Goal: Transaction & Acquisition: Purchase product/service

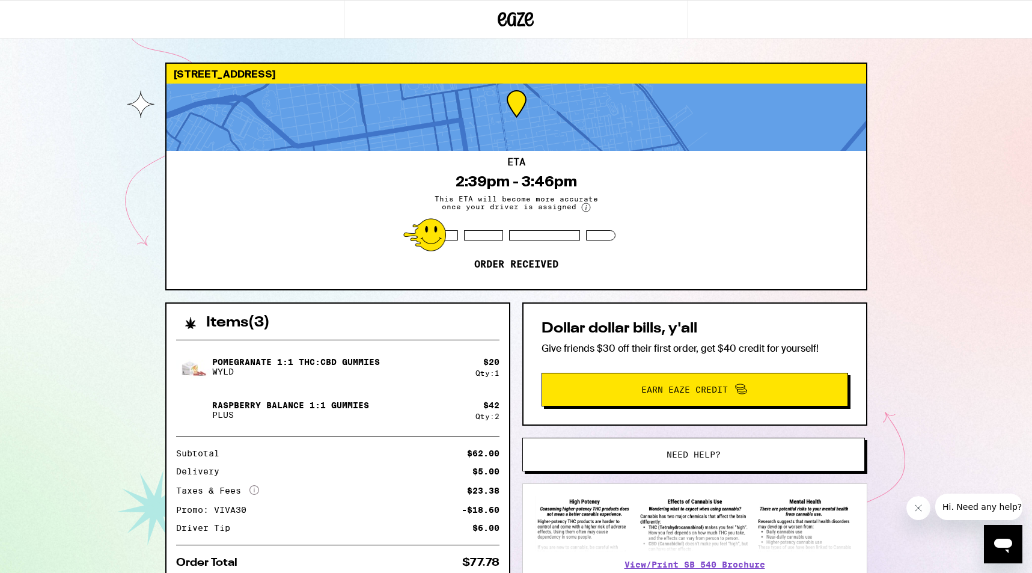
click at [583, 210] on circle at bounding box center [586, 207] width 8 height 8
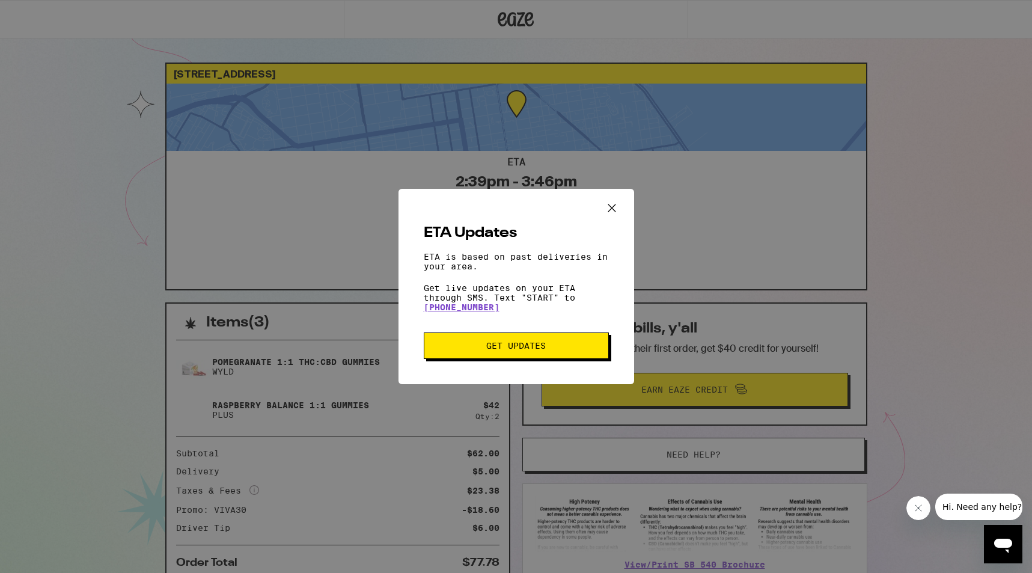
click at [616, 199] on icon "Close ETA information modal" at bounding box center [612, 208] width 18 height 18
